Goal: Book appointment/travel/reservation

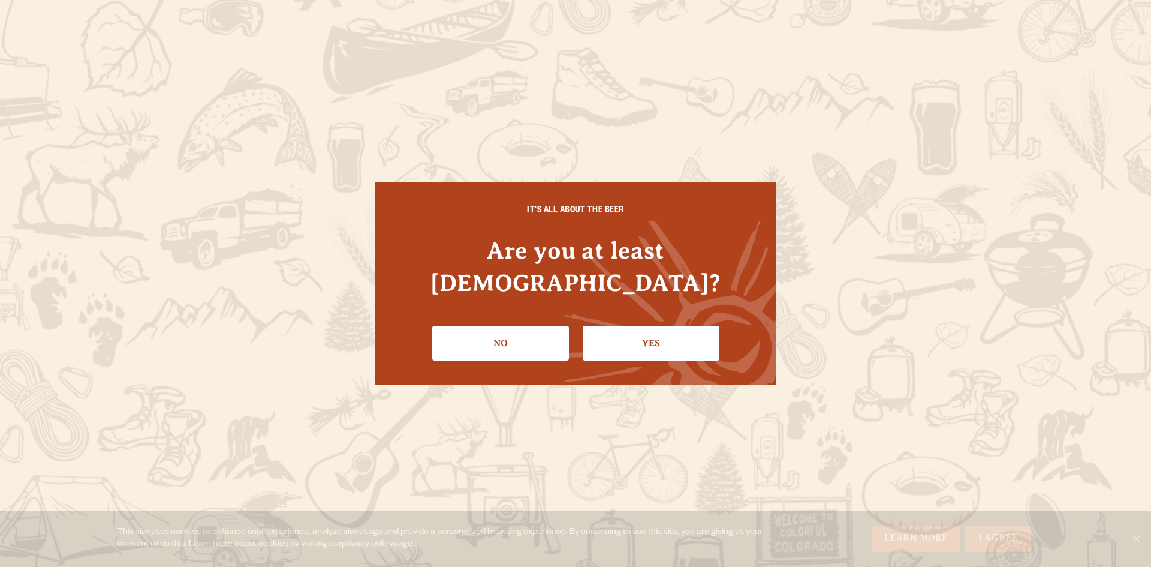
click at [636, 326] on link "Yes" at bounding box center [651, 343] width 137 height 35
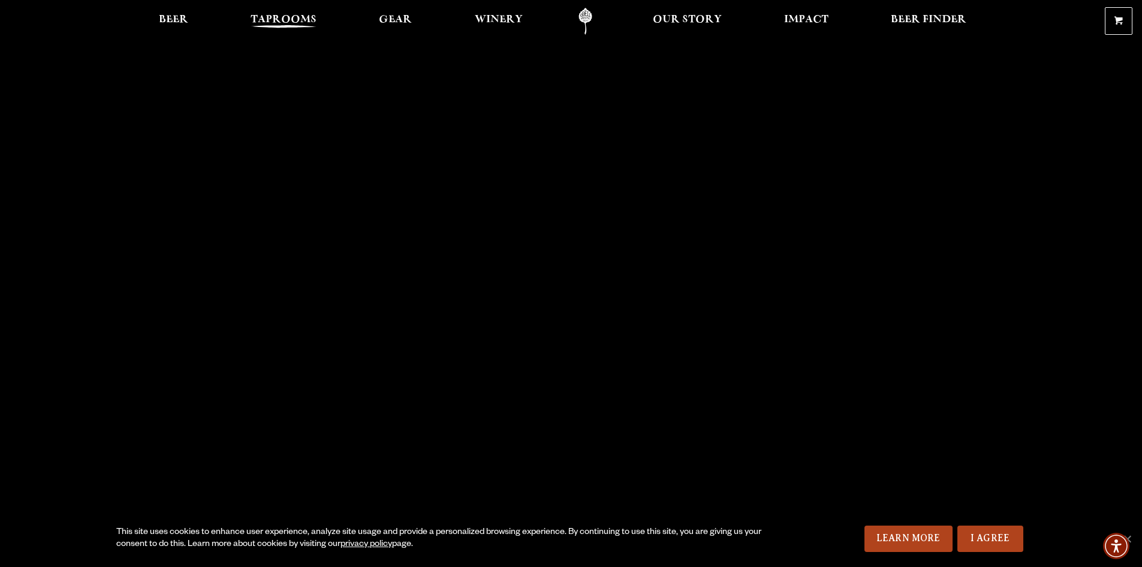
click at [296, 17] on span "Taprooms" at bounding box center [284, 20] width 66 height 10
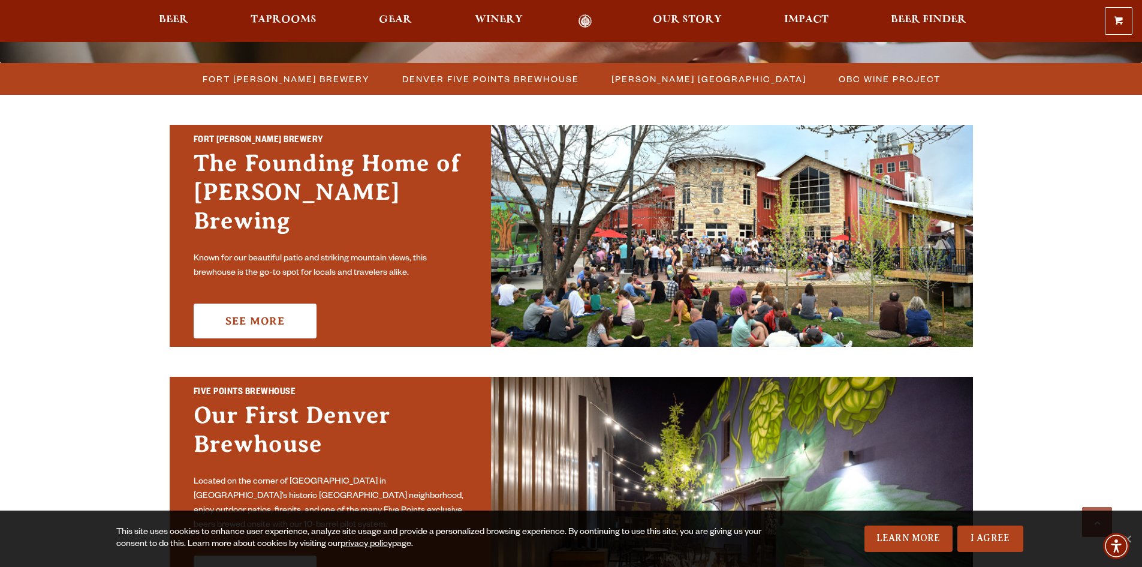
scroll to position [360, 0]
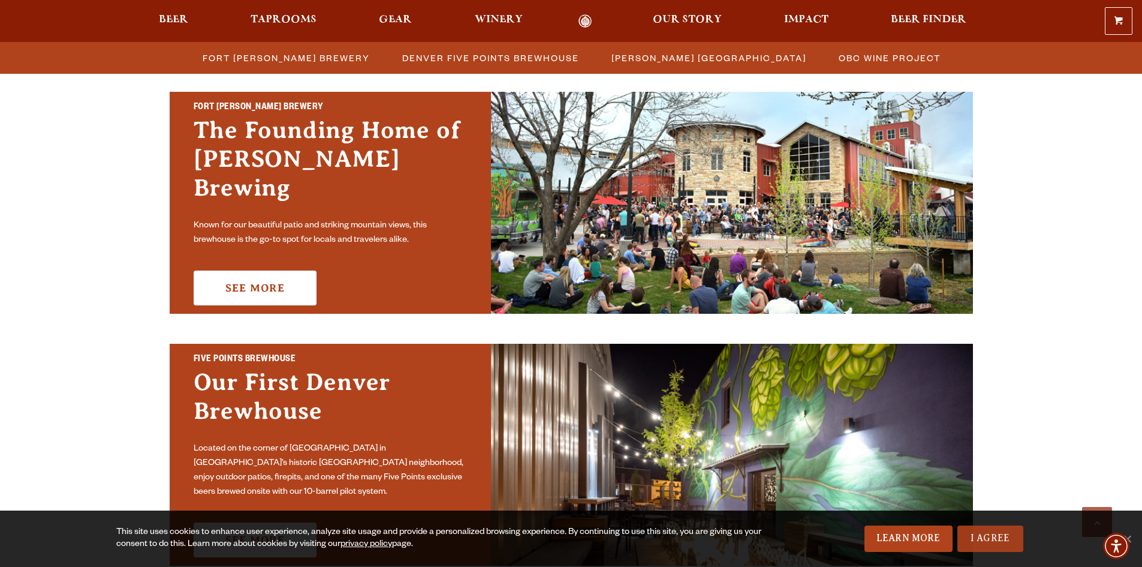
click at [978, 537] on link "I Agree" at bounding box center [991, 538] width 66 height 26
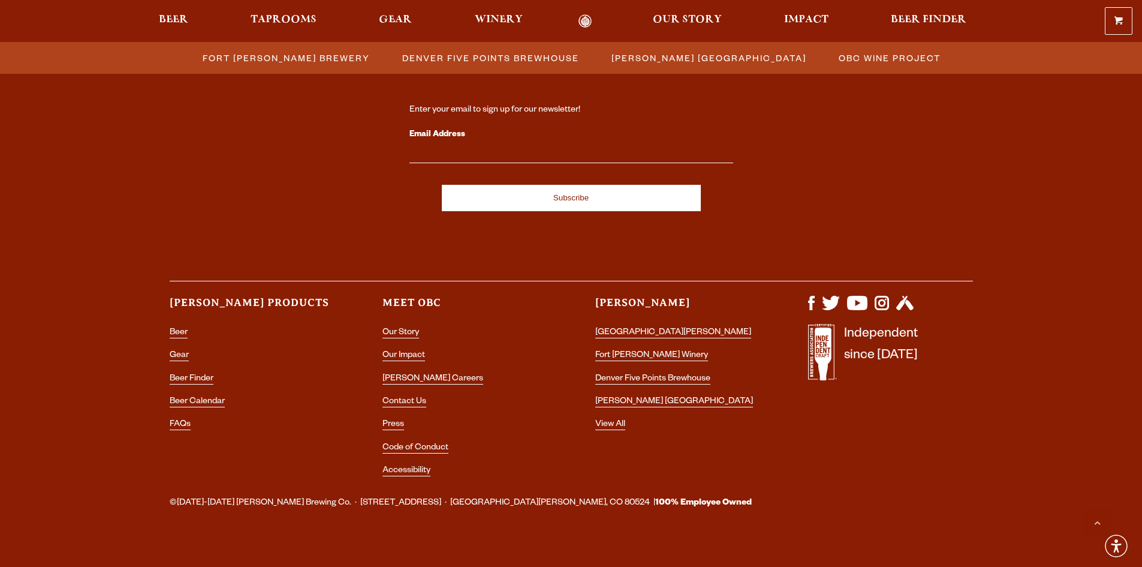
scroll to position [1294, 0]
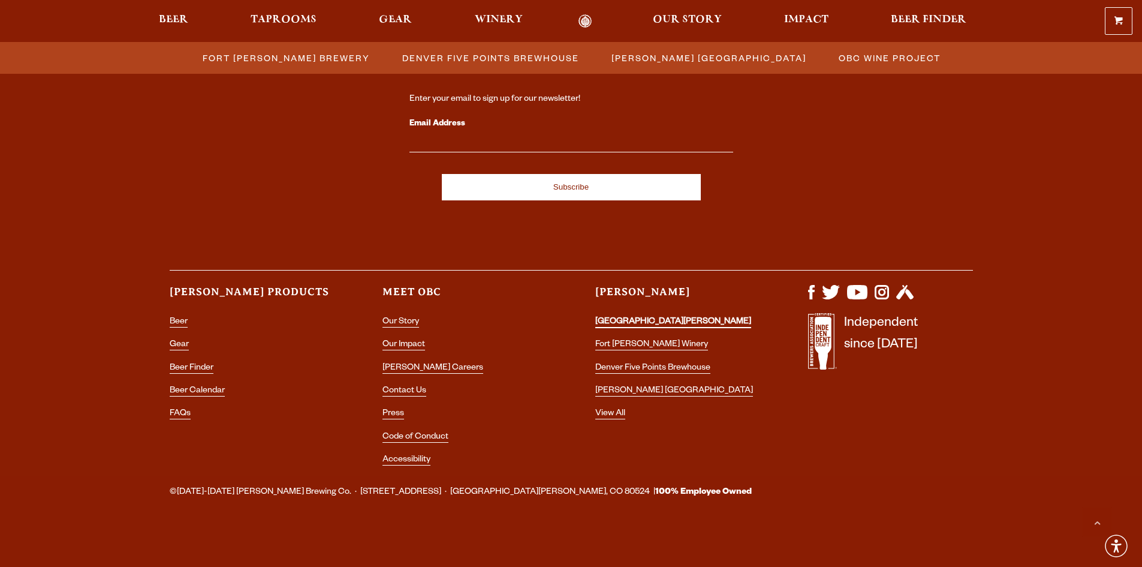
click at [674, 325] on link "[GEOGRAPHIC_DATA][PERSON_NAME]" at bounding box center [674, 322] width 156 height 11
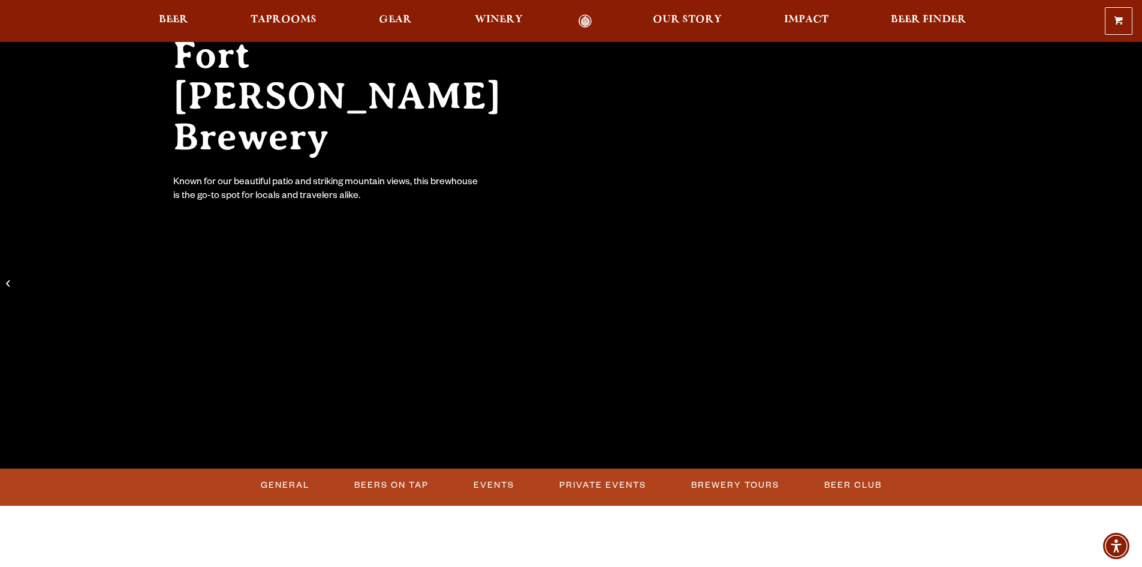
scroll to position [180, 0]
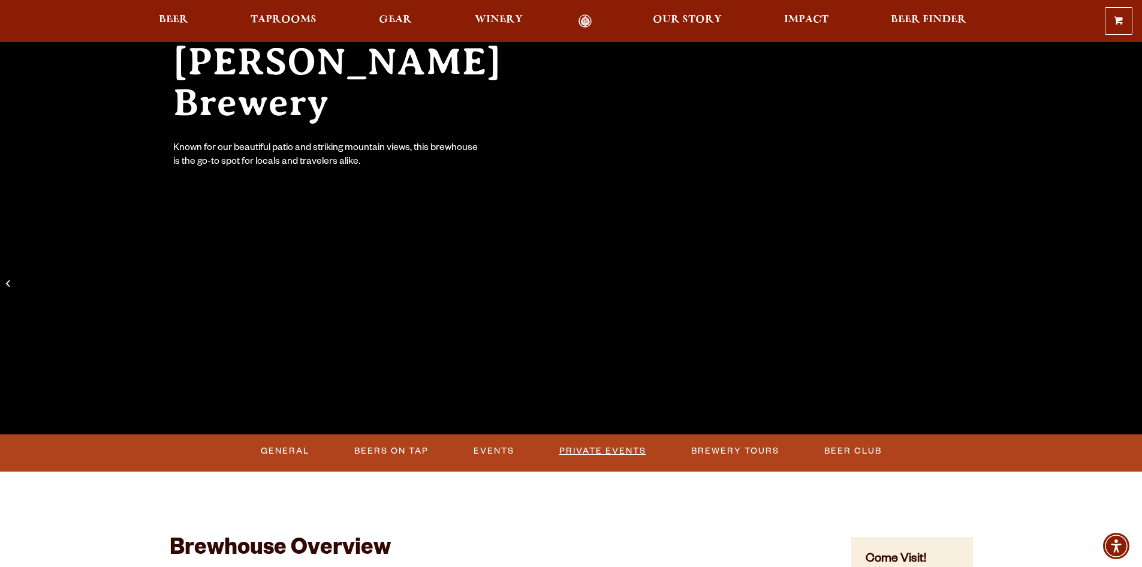
click at [597, 462] on link "Private Events" at bounding box center [603, 451] width 97 height 28
